Goal: Task Accomplishment & Management: Complete application form

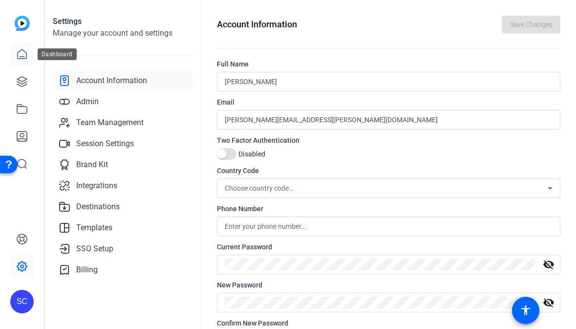
click at [22, 48] on icon at bounding box center [22, 54] width 12 height 12
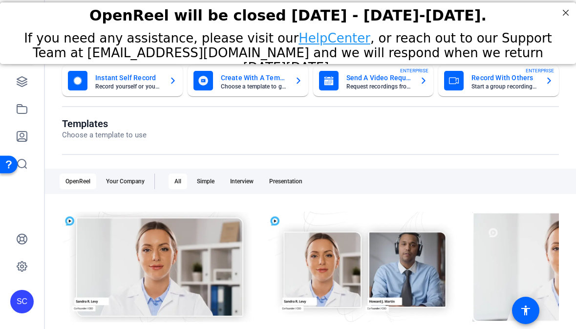
click at [369, 83] on mat-card-title "Send A Video Request" at bounding box center [380, 78] width 66 height 12
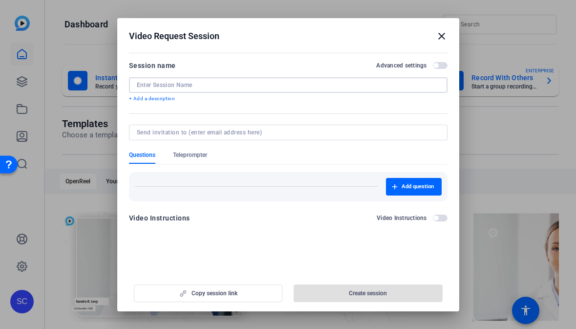
click at [230, 86] on input at bounding box center [288, 85] width 303 height 8
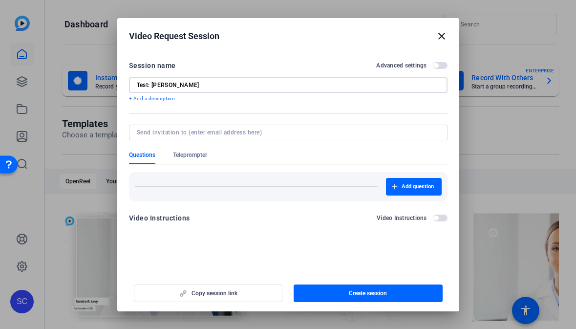
type input "Test: [PERSON_NAME]"
click at [191, 133] on input at bounding box center [286, 133] width 299 height 8
type input "A"
paste input "[PERSON_NAME][EMAIL_ADDRESS][PERSON_NAME][DOMAIN_NAME]"
type input "[PERSON_NAME][EMAIL_ADDRESS][PERSON_NAME][DOMAIN_NAME]"
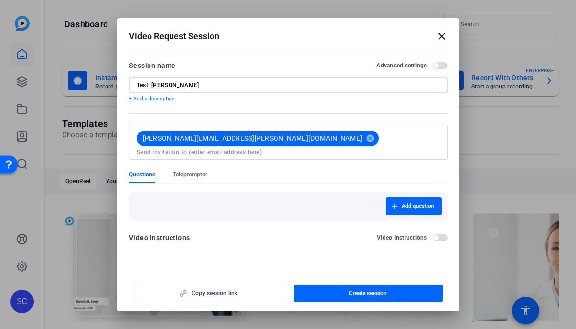
click at [149, 84] on input "Test: [PERSON_NAME]" at bounding box center [288, 85] width 303 height 8
type input "Test session: [PERSON_NAME]"
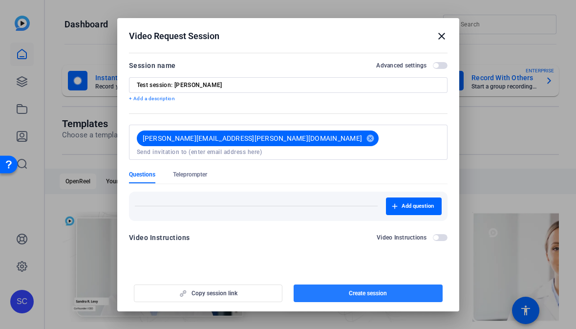
click at [367, 293] on span "Create session" at bounding box center [368, 293] width 38 height 8
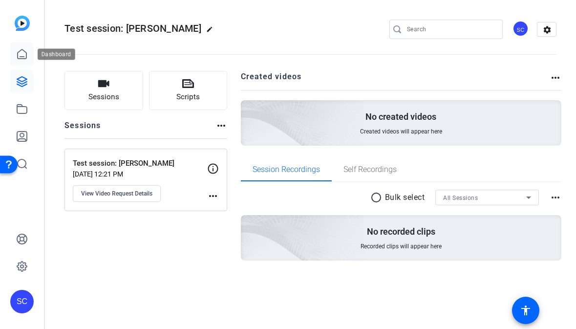
click at [22, 49] on icon at bounding box center [22, 53] width 9 height 9
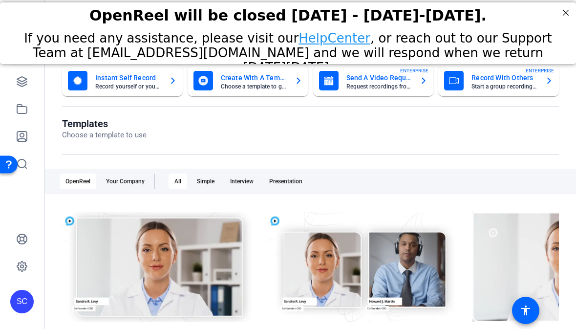
click at [374, 73] on mat-card-title "Send A Video Request" at bounding box center [380, 78] width 66 height 12
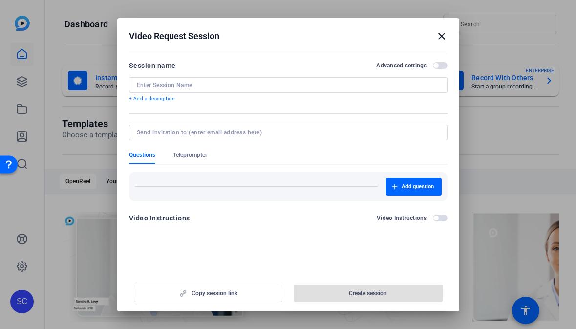
click at [205, 80] on div at bounding box center [288, 85] width 303 height 16
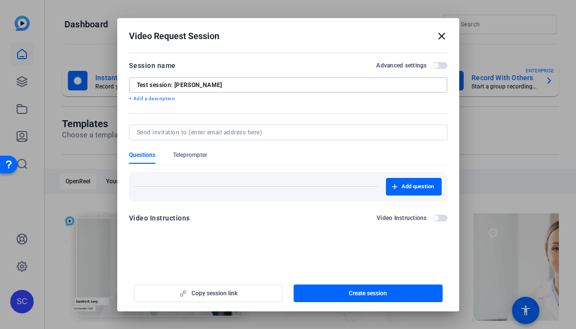
type input "Test session: [PERSON_NAME]"
click at [179, 134] on input at bounding box center [286, 133] width 299 height 8
paste input "[PERSON_NAME][EMAIL_ADDRESS][DOMAIN_NAME]"
type input "[PERSON_NAME][EMAIL_ADDRESS][DOMAIN_NAME]"
click at [411, 64] on span "button" at bounding box center [440, 65] width 15 height 7
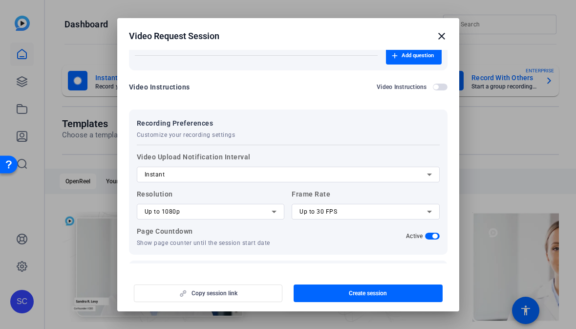
scroll to position [145, 0]
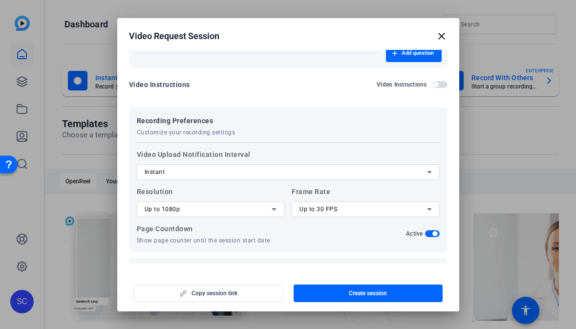
click at [369, 170] on div "Instant" at bounding box center [286, 172] width 283 height 12
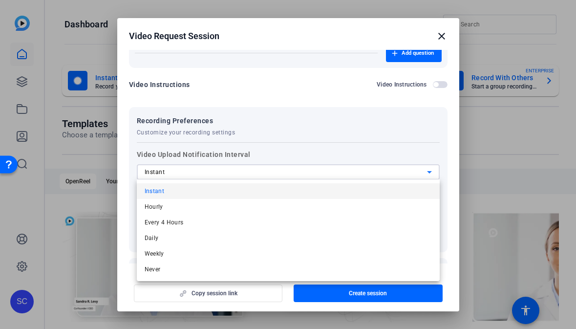
click at [369, 170] on div at bounding box center [288, 164] width 576 height 329
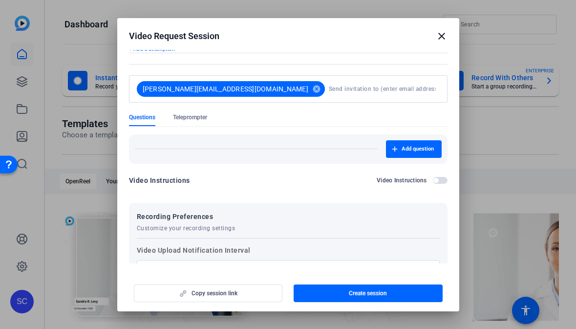
scroll to position [50, 0]
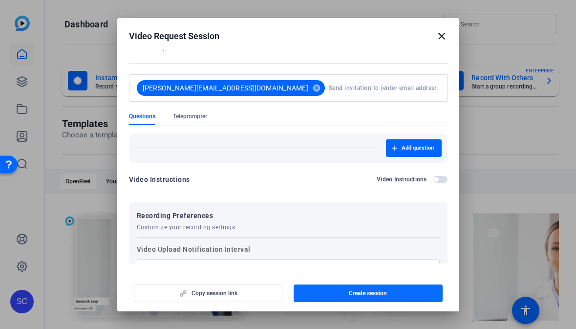
click at [341, 294] on span "button" at bounding box center [368, 293] width 149 height 23
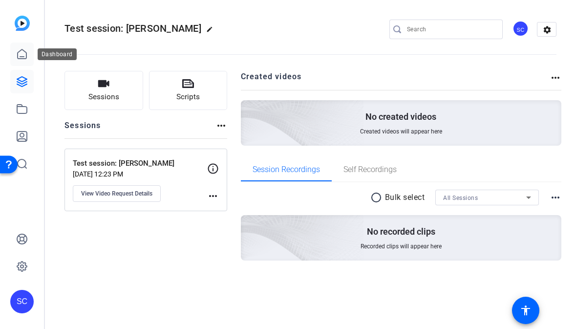
click at [22, 48] on icon at bounding box center [22, 54] width 12 height 12
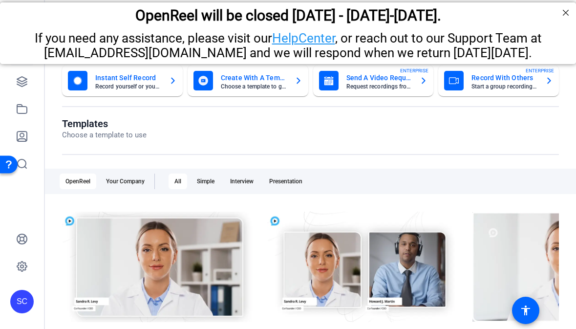
click at [362, 85] on mat-card-subtitle "Request recordings from anyone, anywhere" at bounding box center [380, 87] width 66 height 6
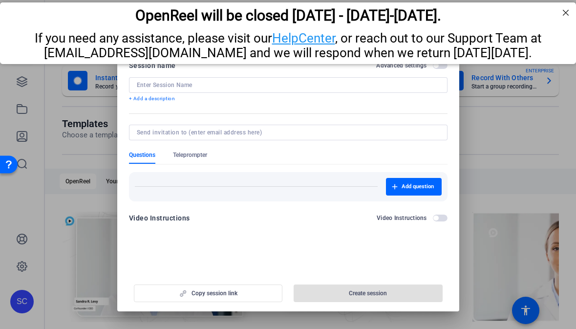
click at [252, 84] on input at bounding box center [288, 85] width 303 height 8
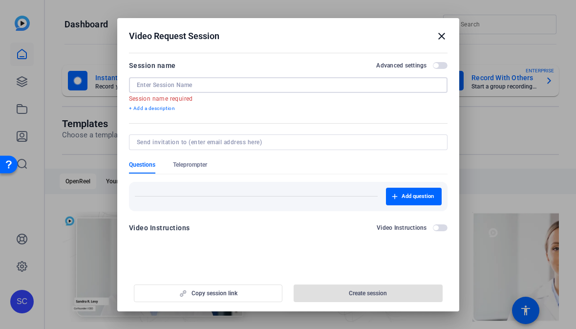
click at [188, 87] on input at bounding box center [288, 85] width 303 height 8
click at [172, 140] on input at bounding box center [286, 142] width 299 height 8
paste input "[PERSON_NAME][EMAIL_ADDRESS][PERSON_NAME][DOMAIN_NAME]"
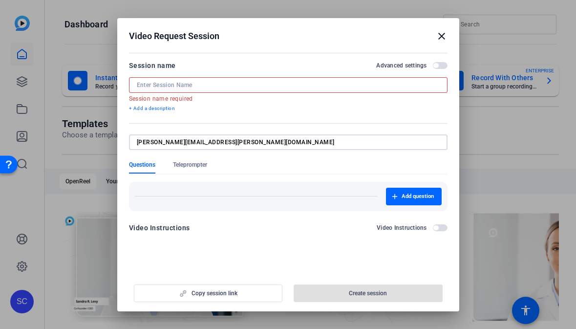
type input "[PERSON_NAME][EMAIL_ADDRESS][PERSON_NAME][DOMAIN_NAME]"
click at [169, 83] on input at bounding box center [288, 85] width 303 height 8
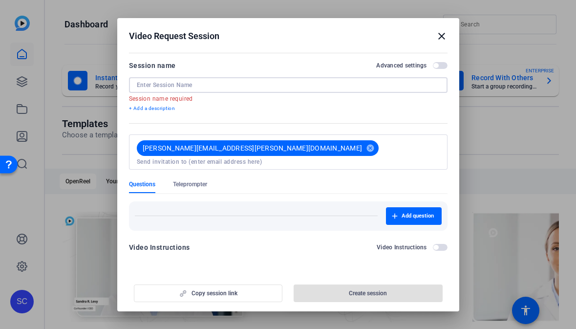
click at [153, 86] on input at bounding box center [288, 85] width 303 height 8
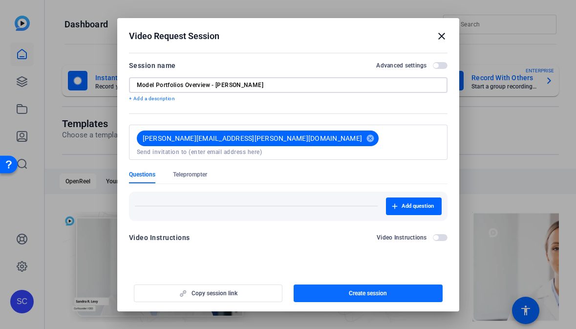
type input "Model Portfolios Overview - [PERSON_NAME]"
click at [352, 292] on span "Create session" at bounding box center [368, 293] width 38 height 8
